Goal: Register for event/course

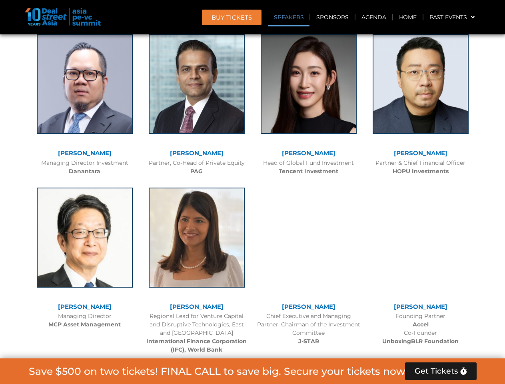
scroll to position [902, 0]
